Goal: Find specific page/section: Find specific page/section

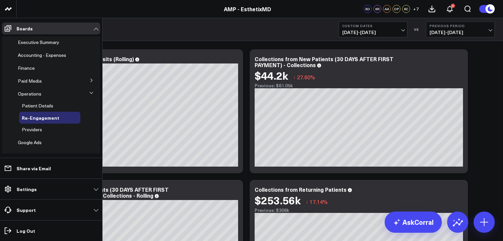
click at [9, 28] on icon at bounding box center [8, 28] width 8 height 8
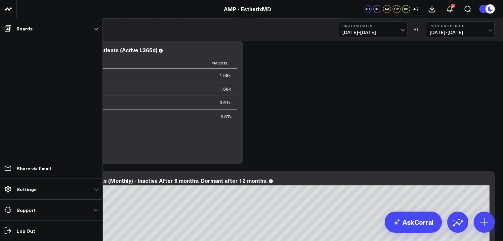
click at [9, 28] on icon at bounding box center [8, 28] width 8 height 8
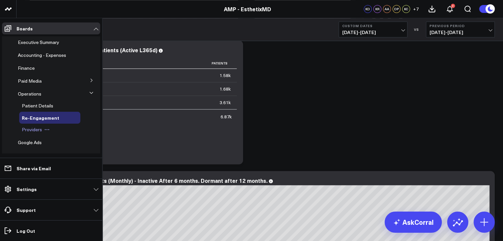
click at [40, 127] on span "Providers" at bounding box center [32, 129] width 20 height 6
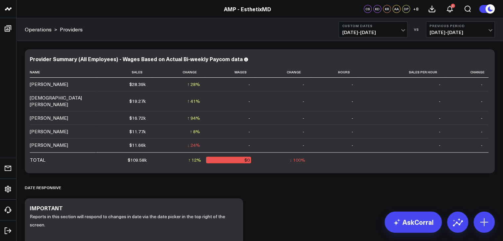
click at [400, 31] on span "[DATE] - [DATE]" at bounding box center [373, 32] width 62 height 5
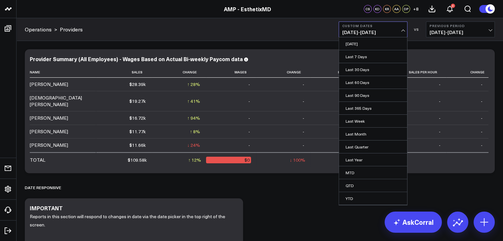
click at [301, 19] on div "Operations > Providers Custom Dates [DATE] - [DATE] [DATE] Last 7 Days Last 30 …" at bounding box center [260, 29] width 487 height 23
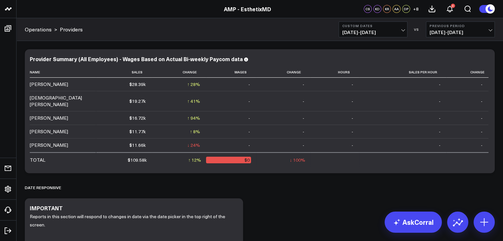
click at [489, 31] on span "[DATE] - [DATE]" at bounding box center [461, 32] width 62 height 5
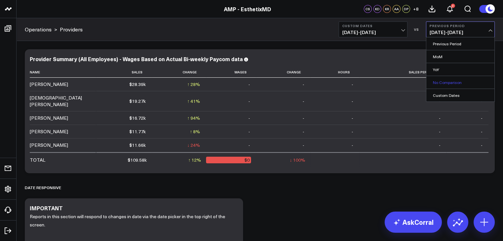
click at [461, 83] on link "No Comparison" at bounding box center [460, 82] width 68 height 13
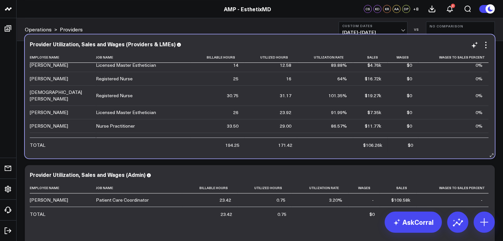
scroll to position [33, 0]
